Goal: Information Seeking & Learning: Get advice/opinions

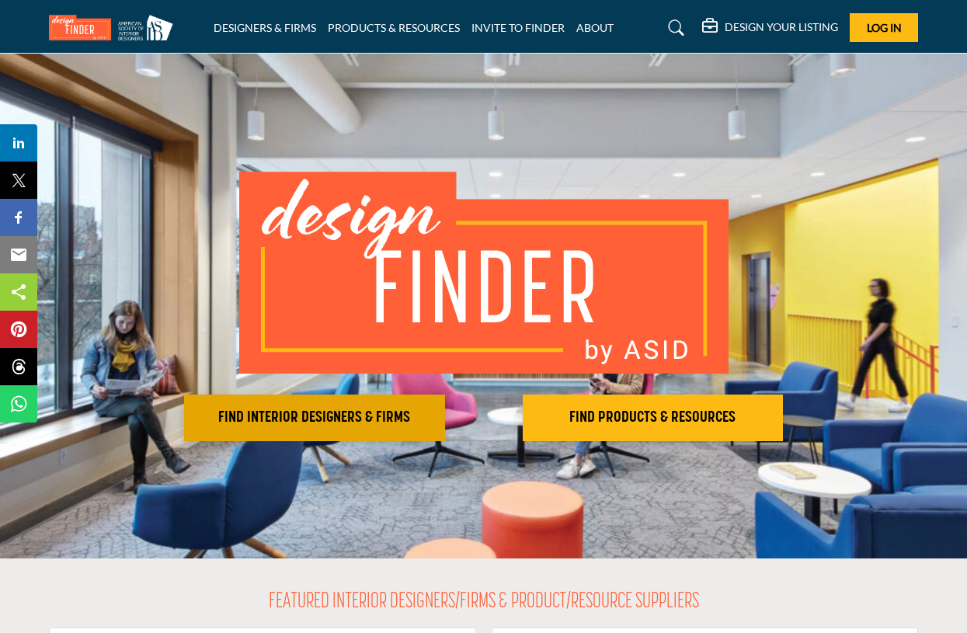
click at [319, 409] on h2 "FIND INTERIOR DESIGNERS & FIRMS" at bounding box center [315, 418] width 252 height 19
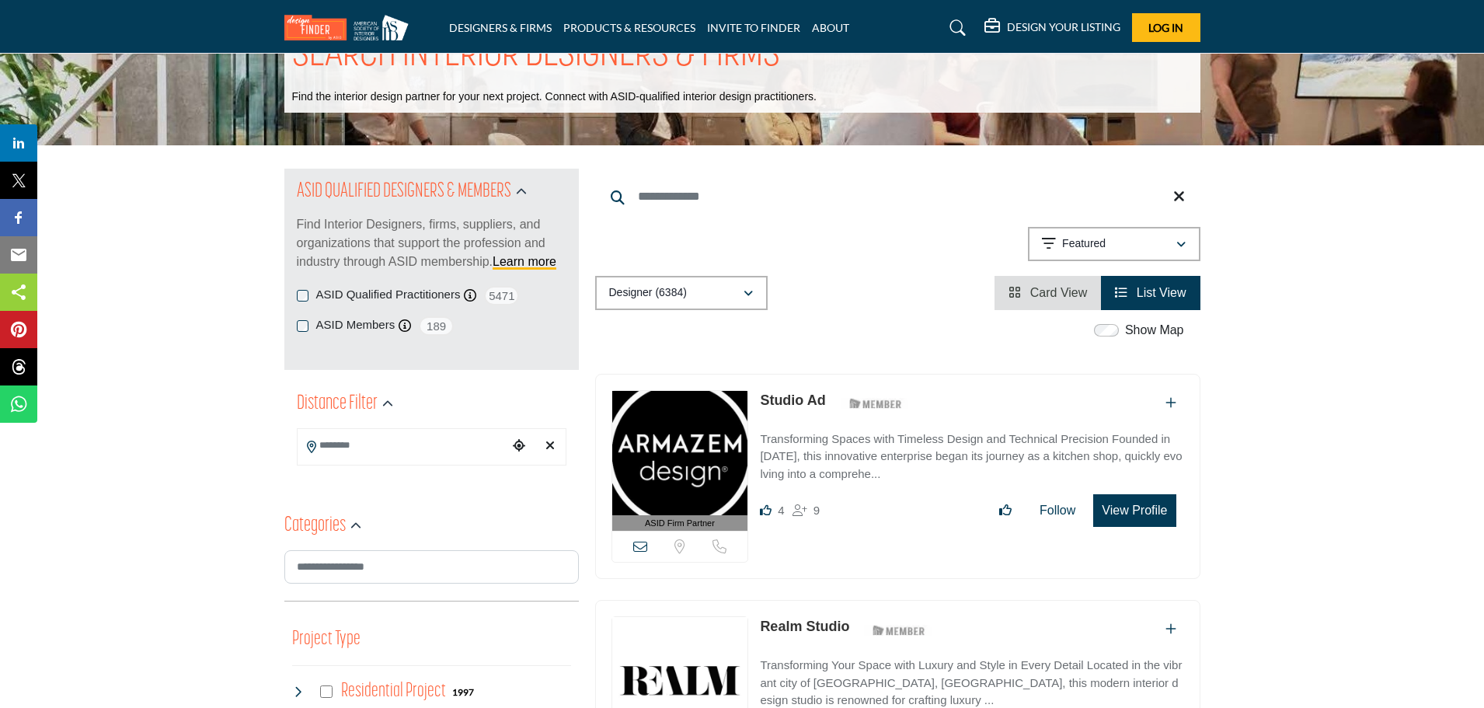
scroll to position [55, 0]
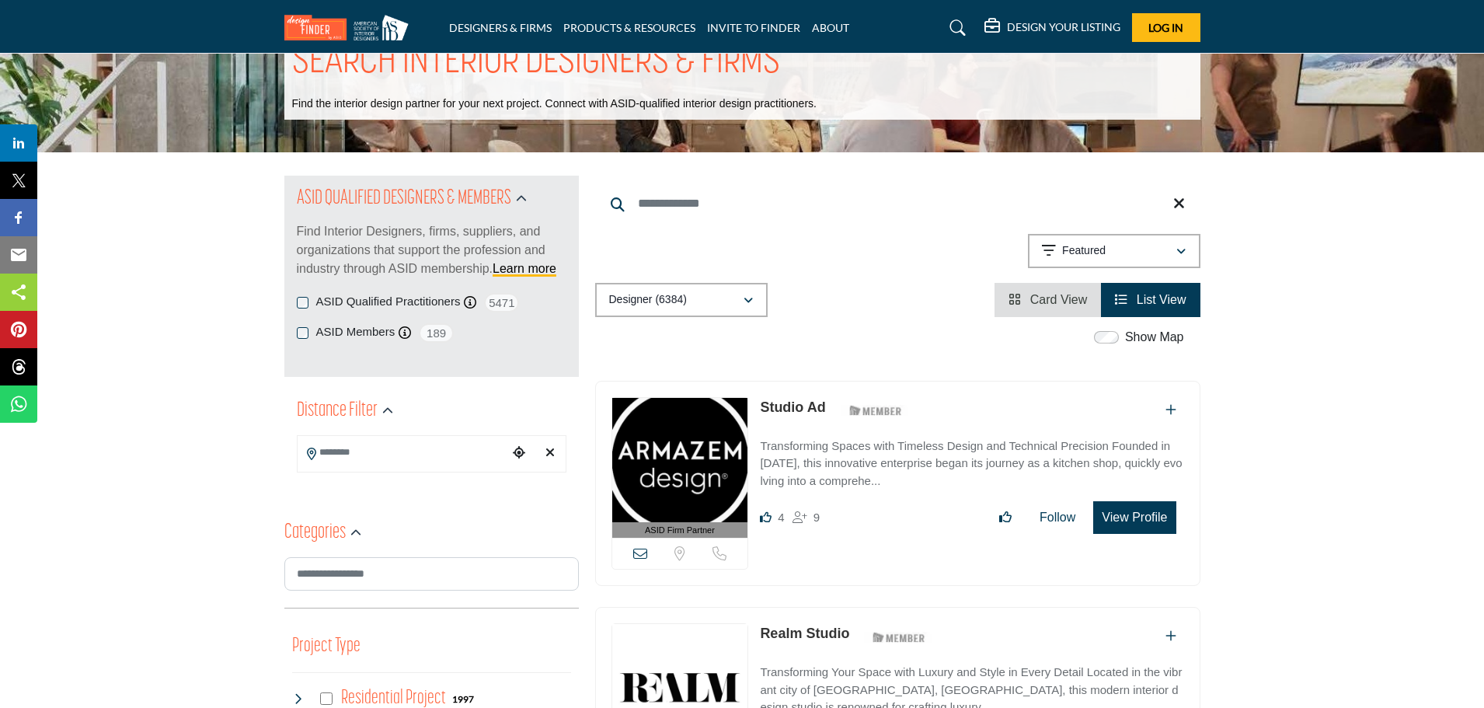
click at [365, 453] on input "Search Location" at bounding box center [402, 452] width 210 height 30
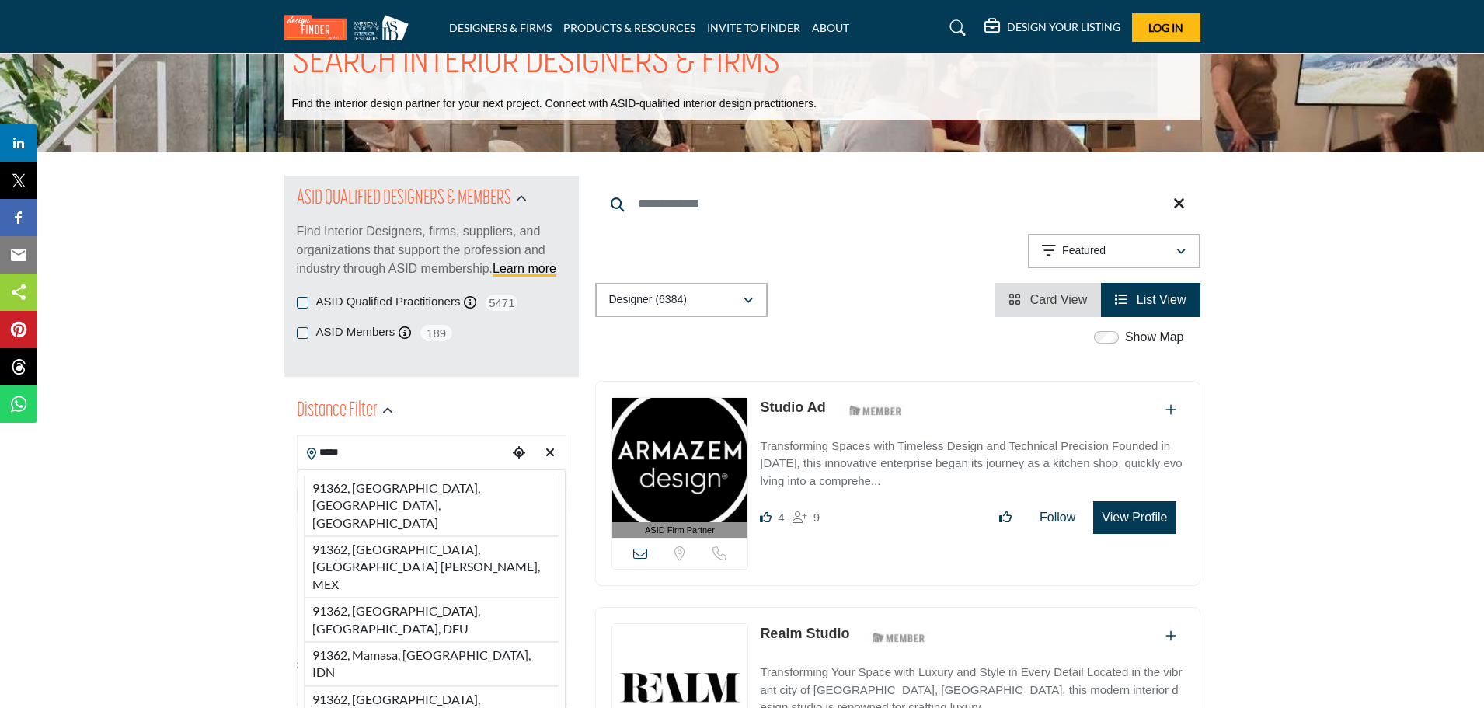
click at [392, 490] on li "91362, Thousand Oaks, CA, USA" at bounding box center [432, 505] width 256 height 61
type input "**********"
type input "***"
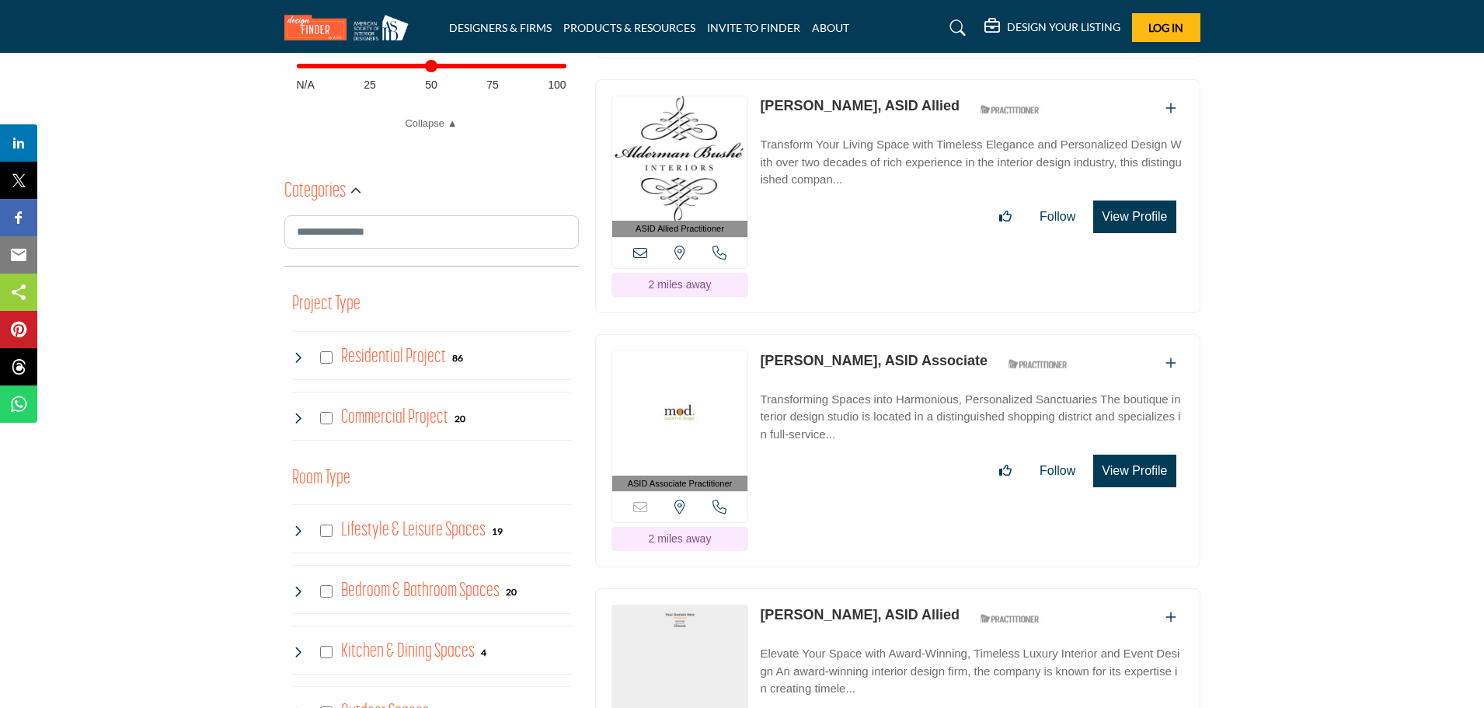
scroll to position [676, 0]
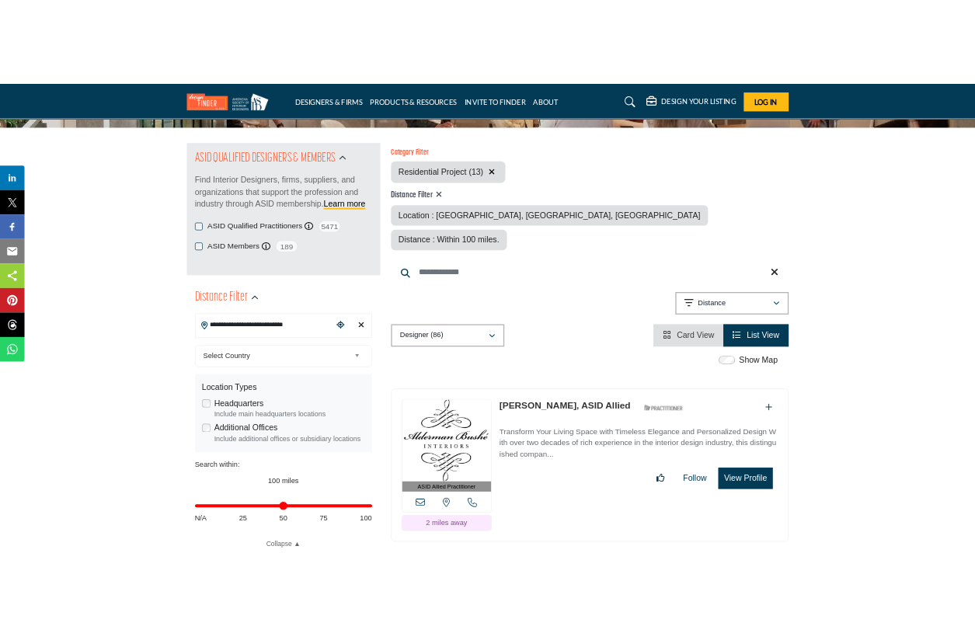
scroll to position [384, 0]
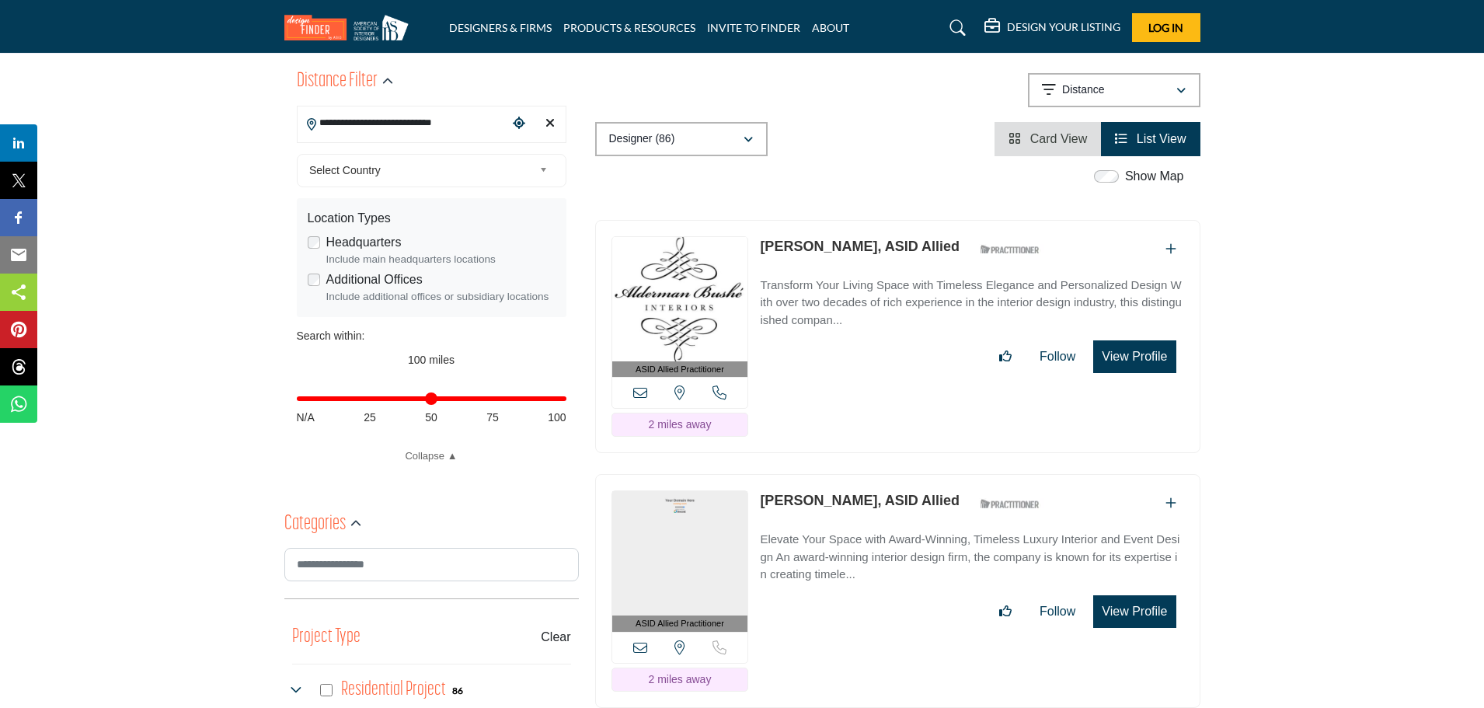
click at [966, 340] on button "View Profile" at bounding box center [1134, 356] width 82 height 33
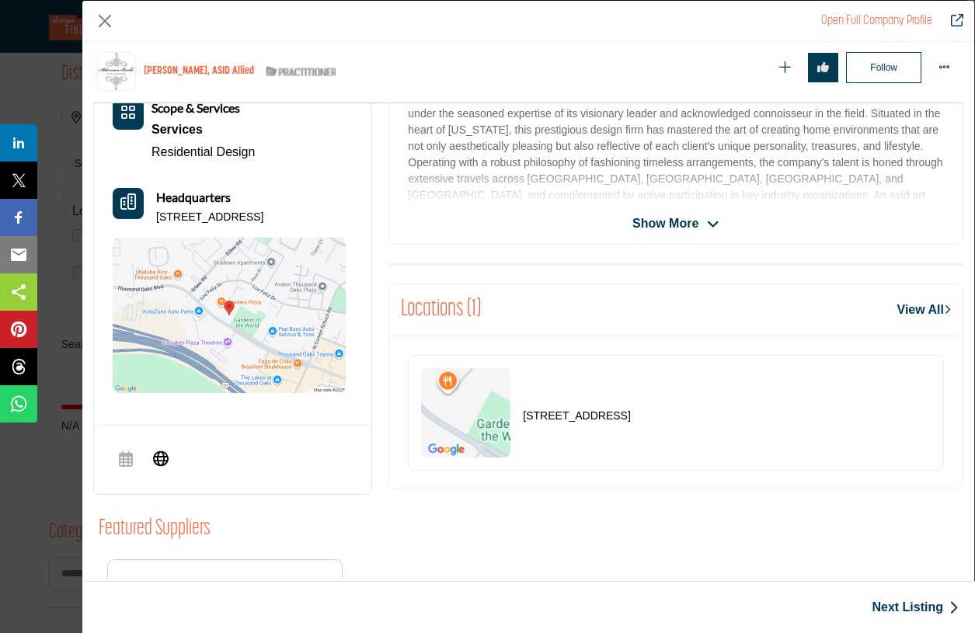
scroll to position [383, 0]
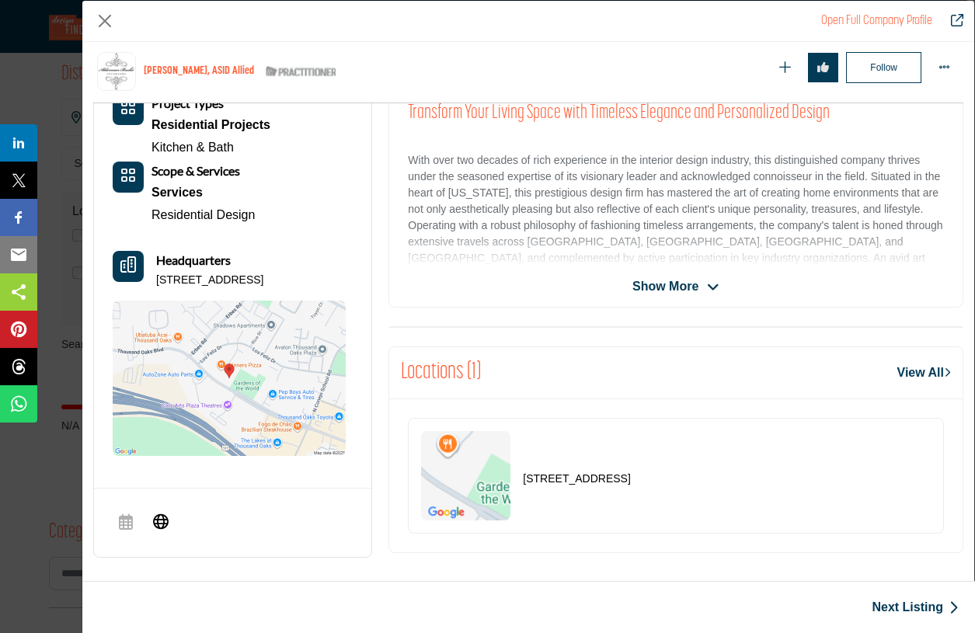
click at [669, 287] on span "Show More" at bounding box center [665, 286] width 66 height 19
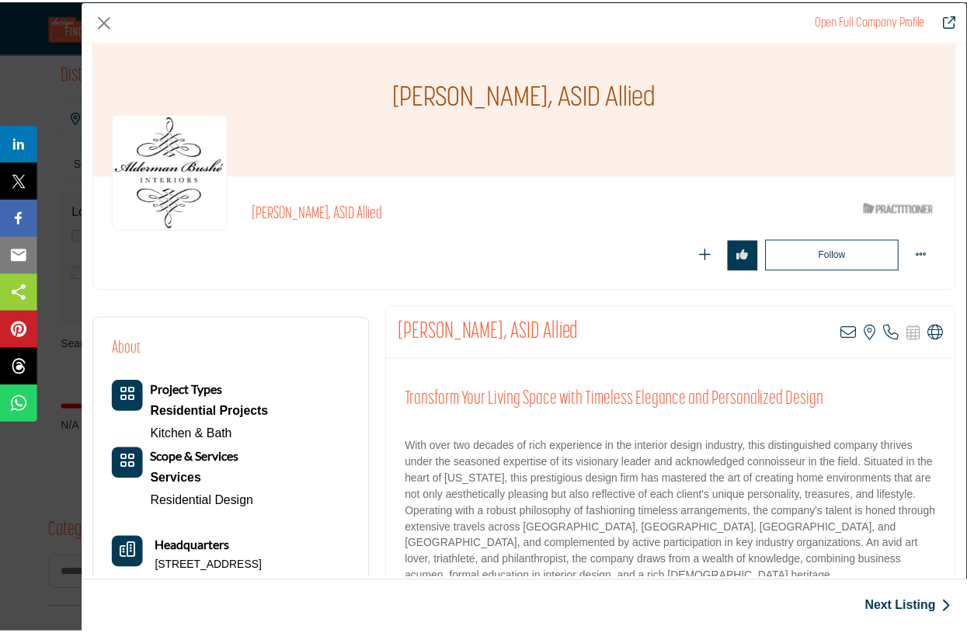
scroll to position [0, 0]
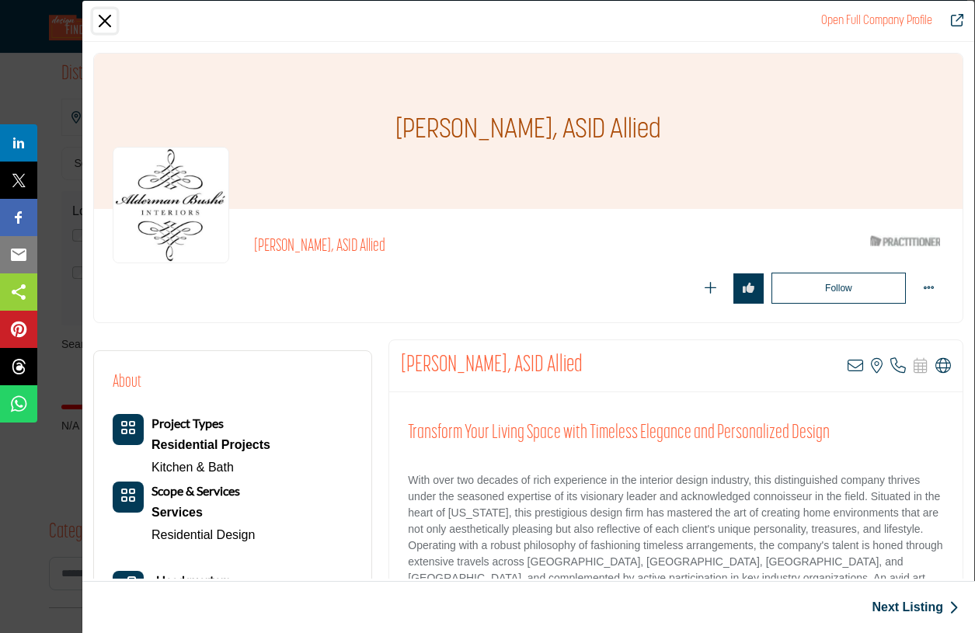
click at [106, 16] on button "Close" at bounding box center [104, 20] width 23 height 23
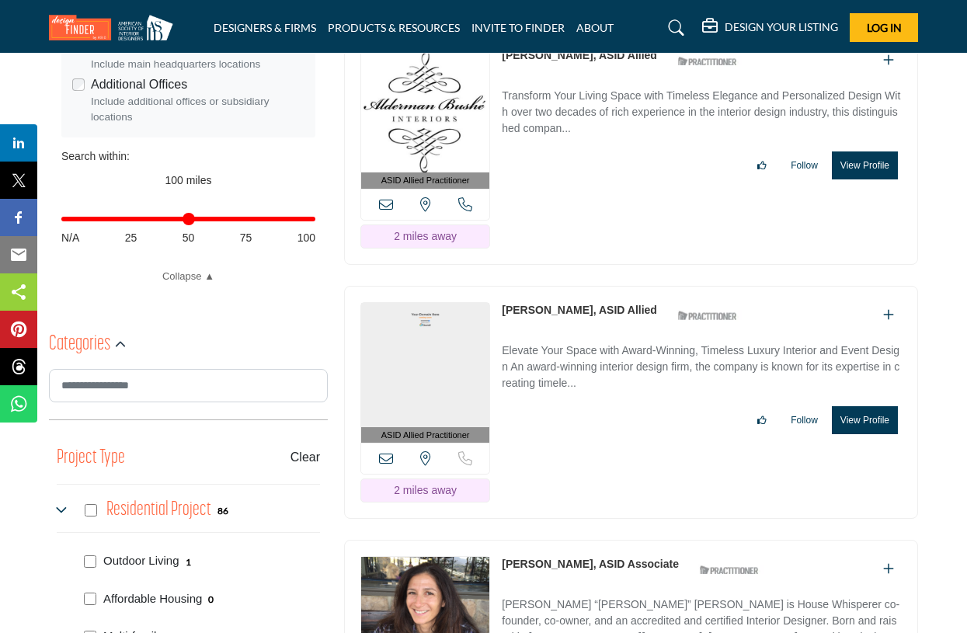
scroll to position [601, 0]
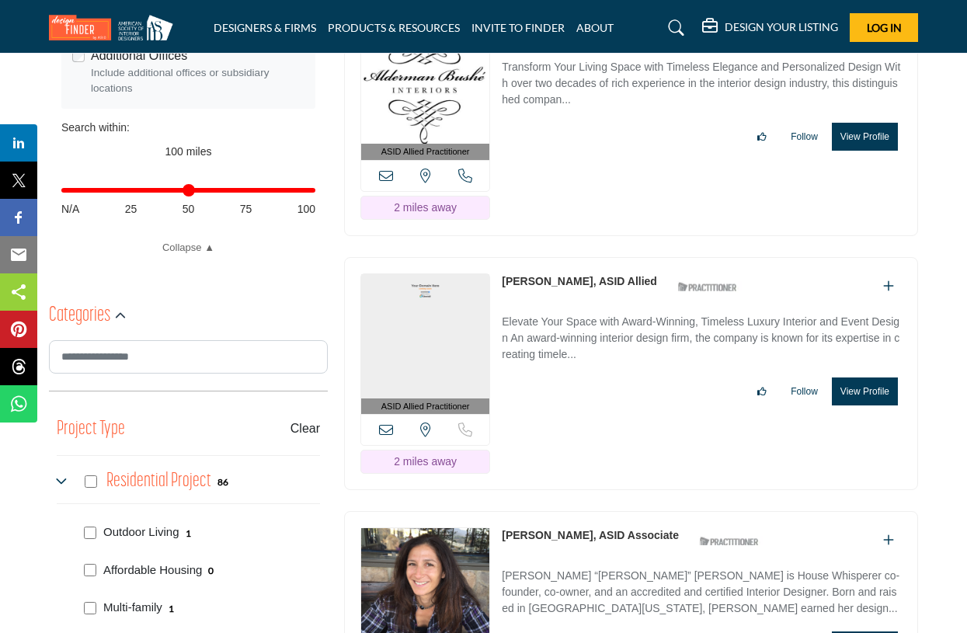
click at [586, 275] on link "[PERSON_NAME], ASID Allied" at bounding box center [579, 281] width 155 height 12
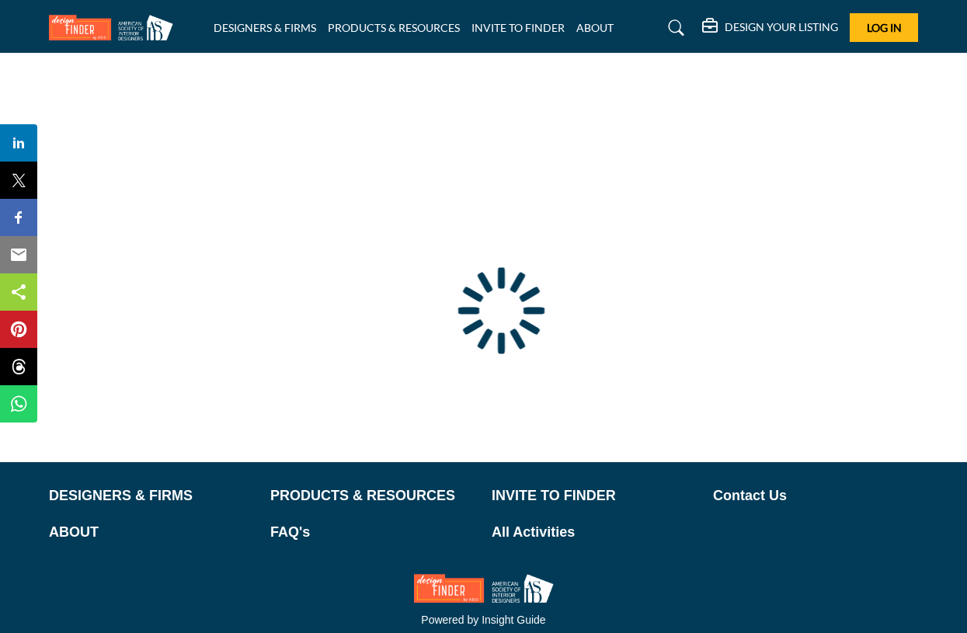
scroll to position [57, 0]
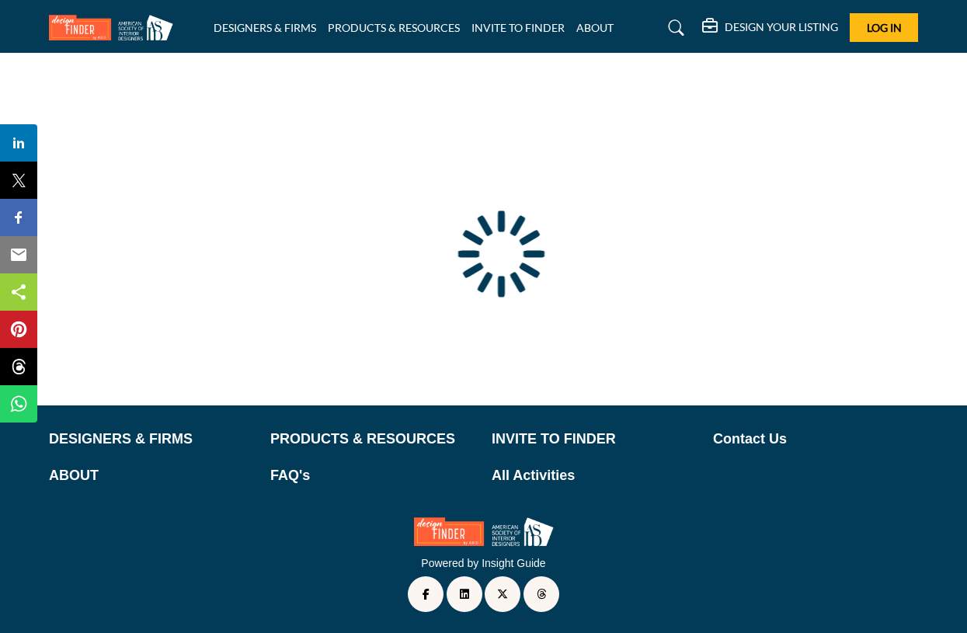
type input "**********"
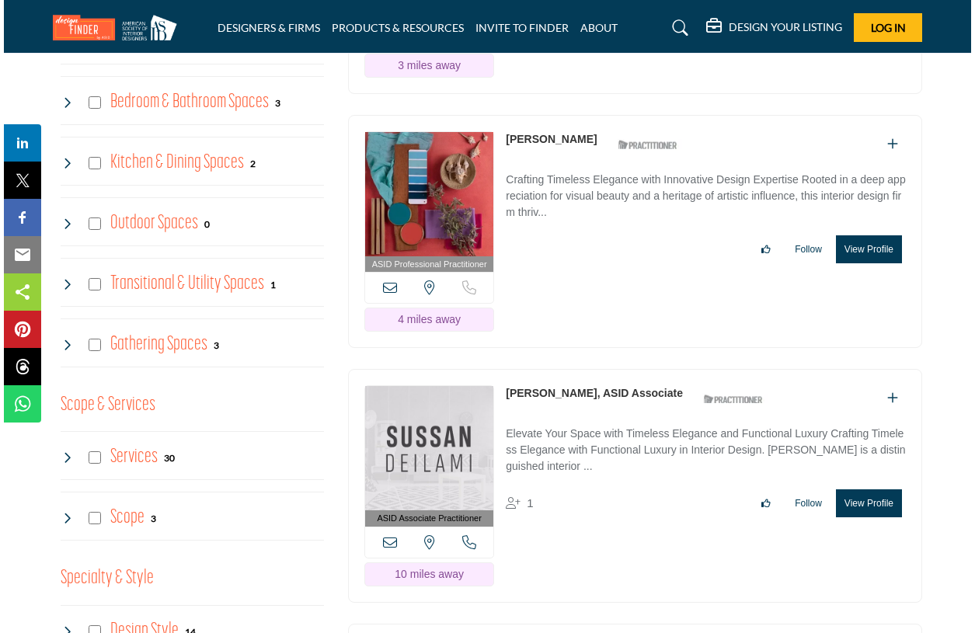
scroll to position [1278, 0]
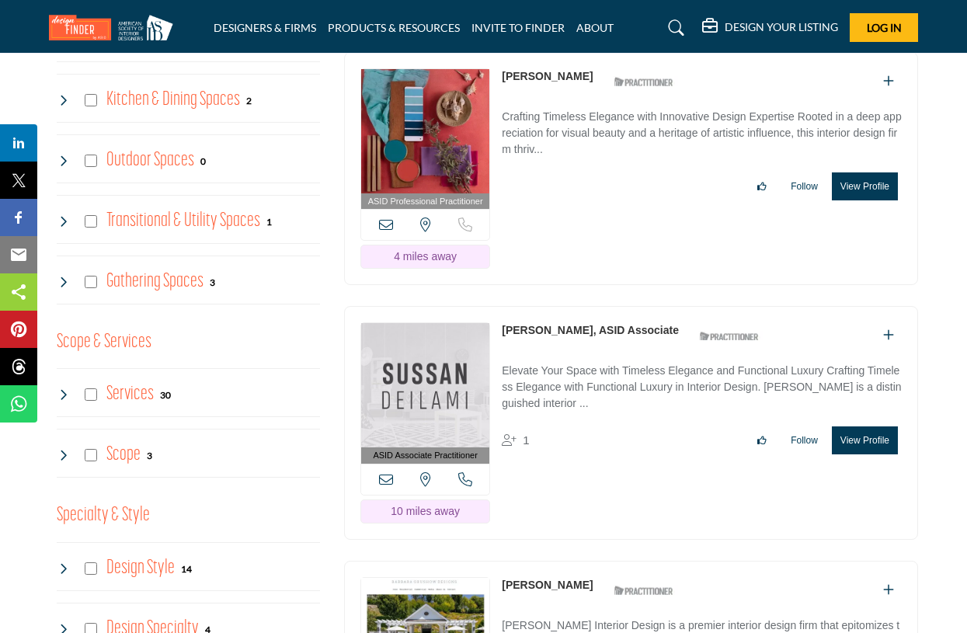
click at [861, 200] on button "View Profile" at bounding box center [865, 186] width 66 height 28
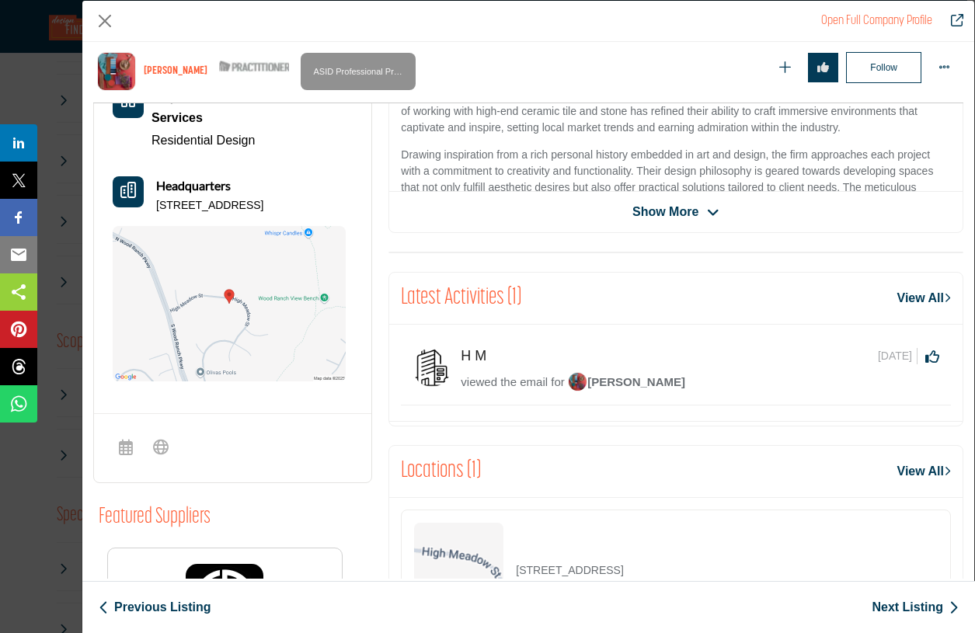
scroll to position [528, 0]
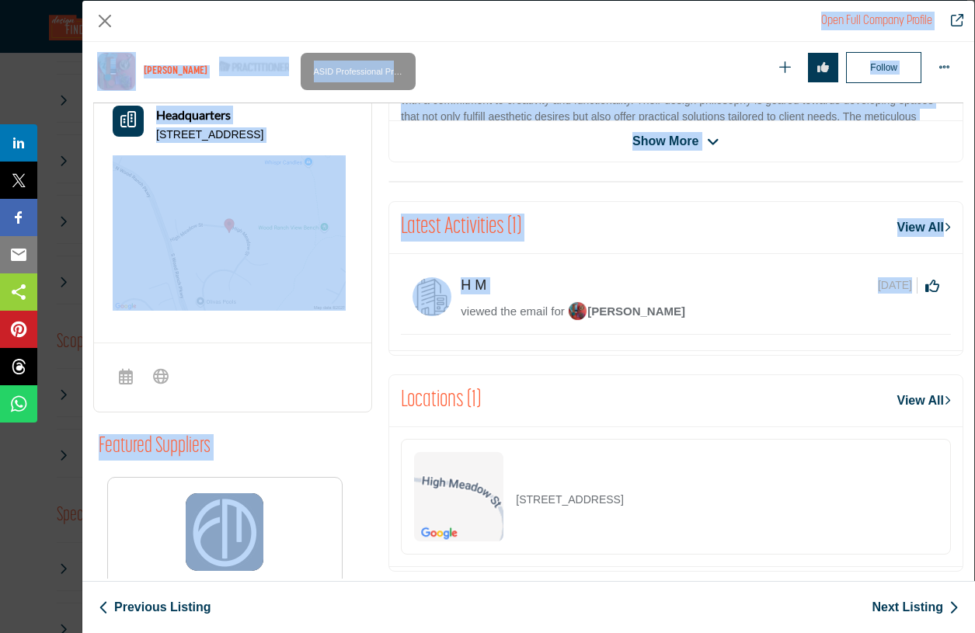
drag, startPoint x: 965, startPoint y: 285, endPoint x: 984, endPoint y: 142, distance: 144.1
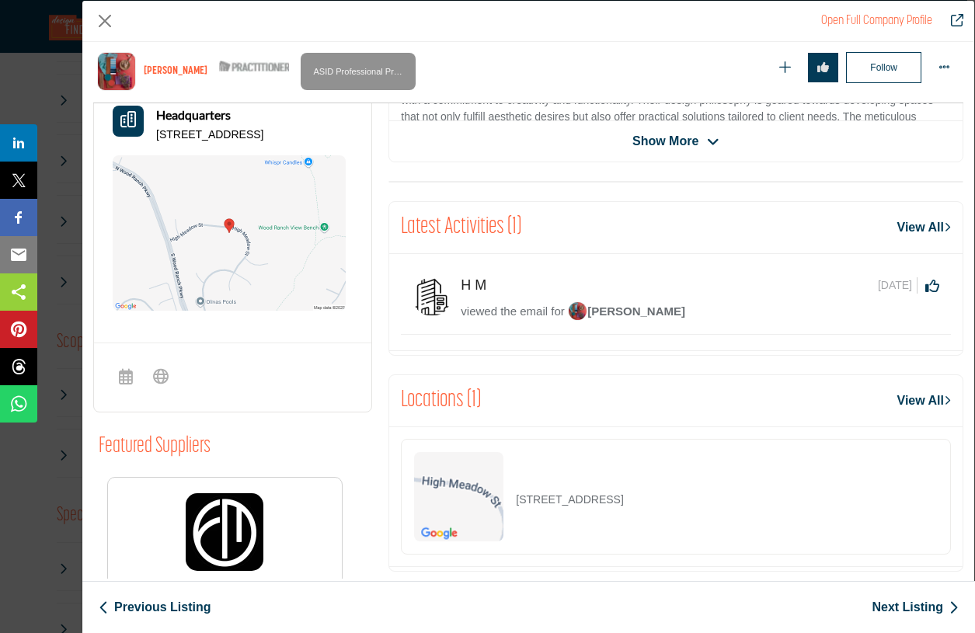
drag, startPoint x: 781, startPoint y: 329, endPoint x: 800, endPoint y: 321, distance: 20.2
click at [781, 328] on div "H M 12 days ago Click to Like this activity 0 0 viewed the email for Kim Bernard" at bounding box center [676, 300] width 550 height 68
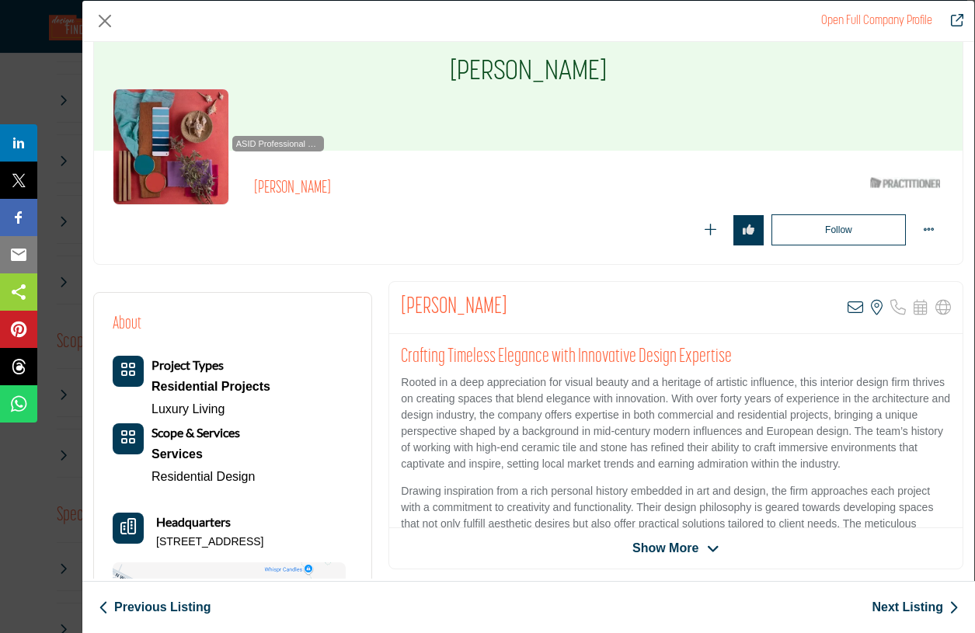
scroll to position [61, 0]
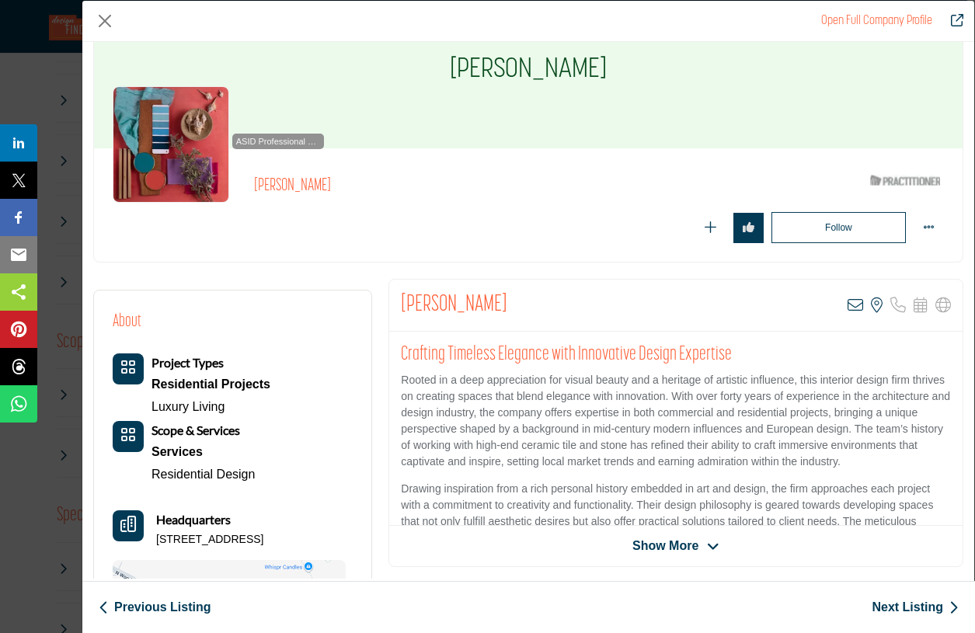
click at [545, 285] on div "Kim Bernard View email address of this listing View the location of this listing" at bounding box center [675, 306] width 573 height 52
click at [847, 304] on icon "Company Data Modal" at bounding box center [855, 305] width 16 height 16
